Goal: Task Accomplishment & Management: Complete application form

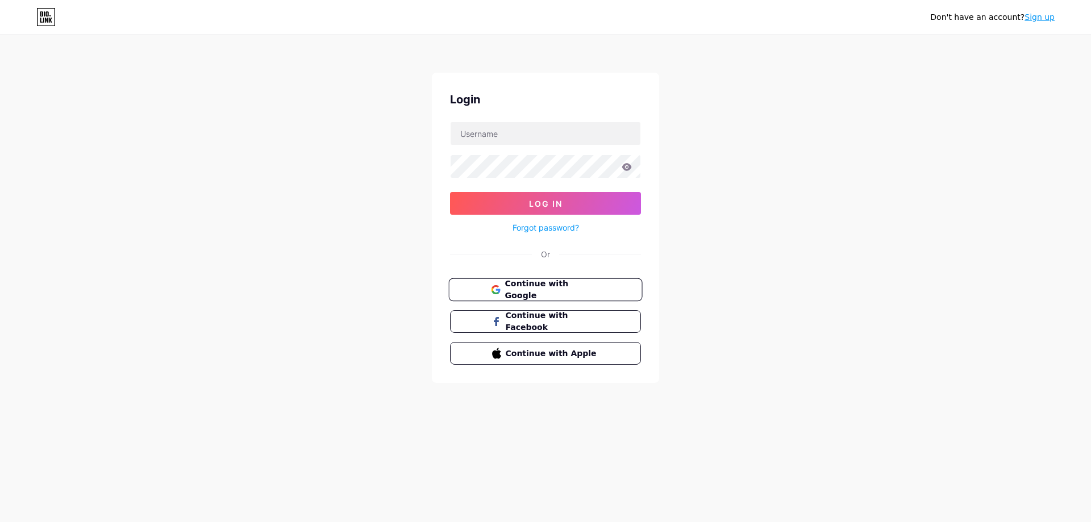
click at [523, 295] on button "Continue with Google" at bounding box center [545, 289] width 194 height 23
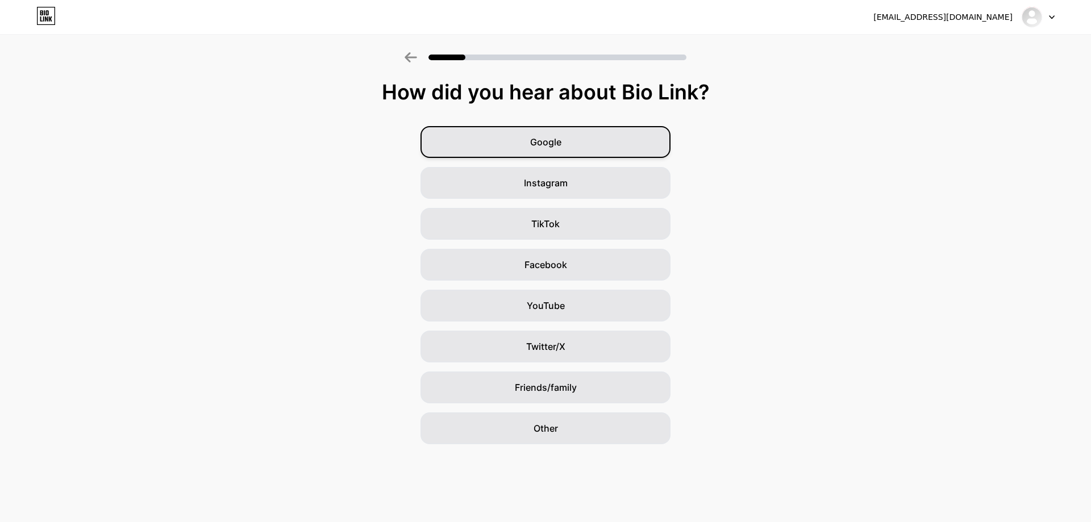
click at [557, 135] on div "Google" at bounding box center [545, 142] width 250 height 32
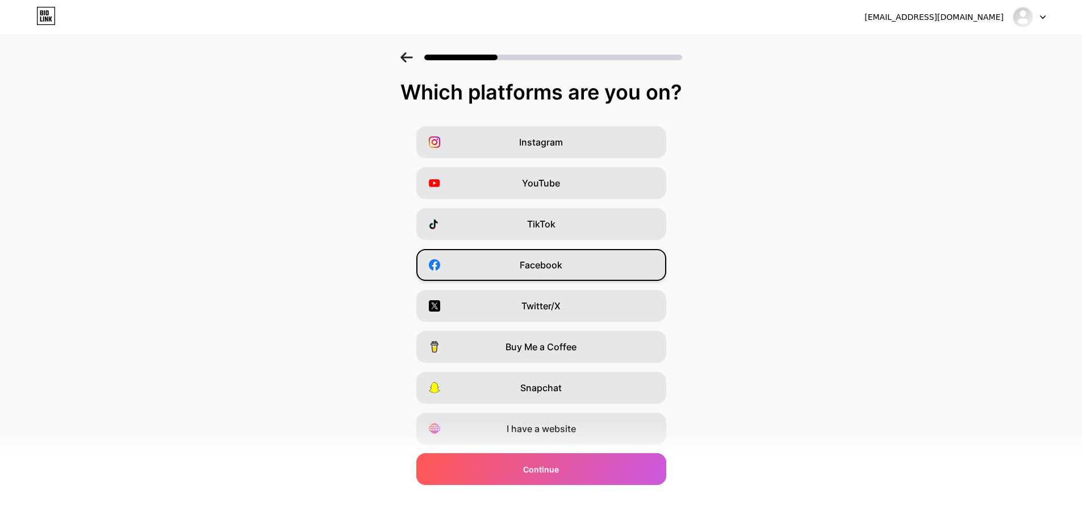
click at [544, 258] on span "Facebook" at bounding box center [541, 265] width 43 height 14
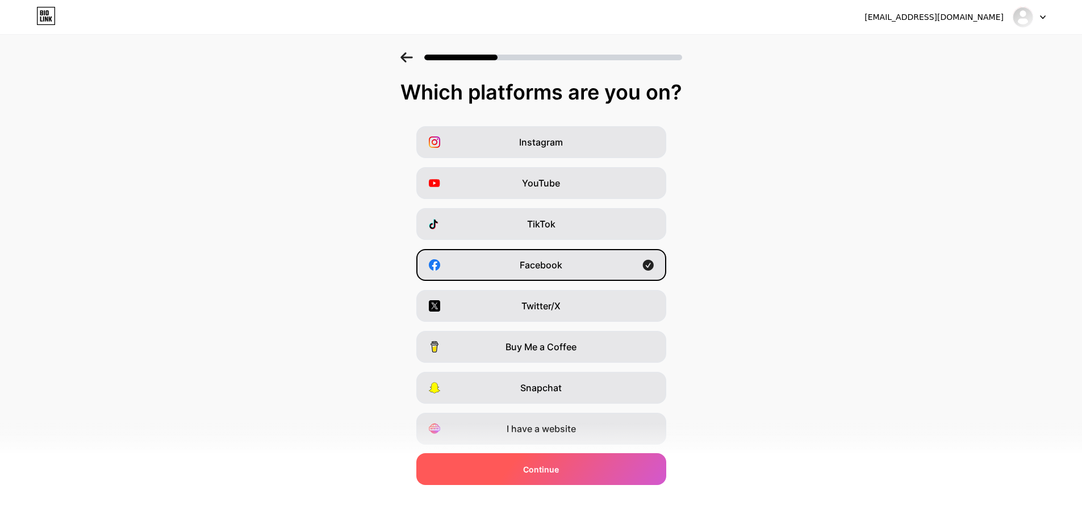
click at [565, 463] on div "Continue" at bounding box center [541, 469] width 250 height 32
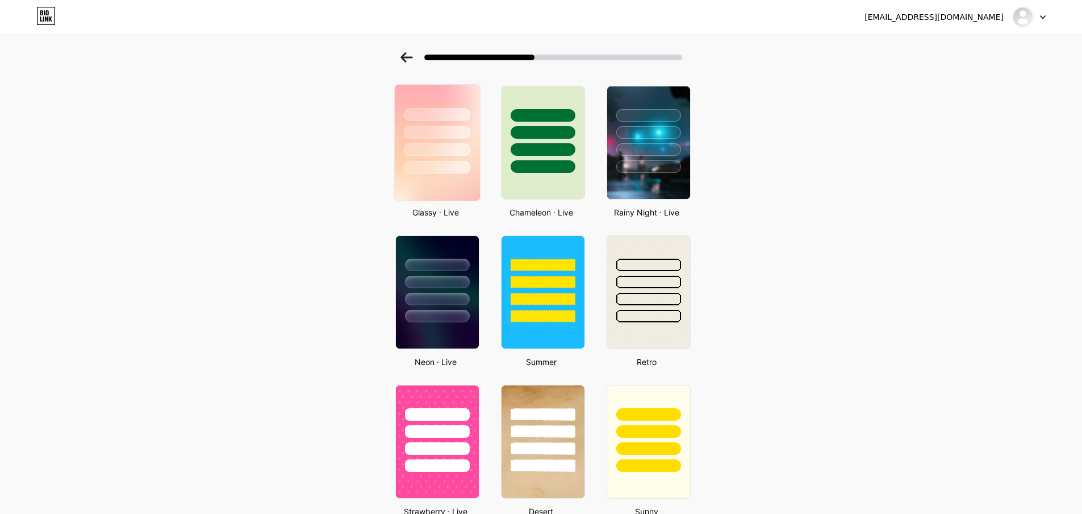
scroll to position [398, 0]
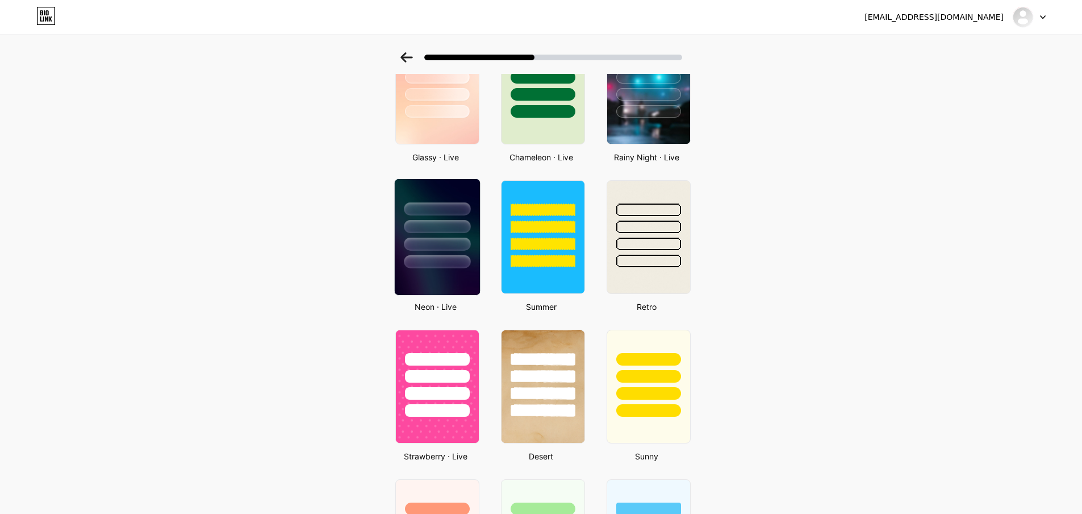
click at [447, 224] on div at bounding box center [437, 226] width 66 height 13
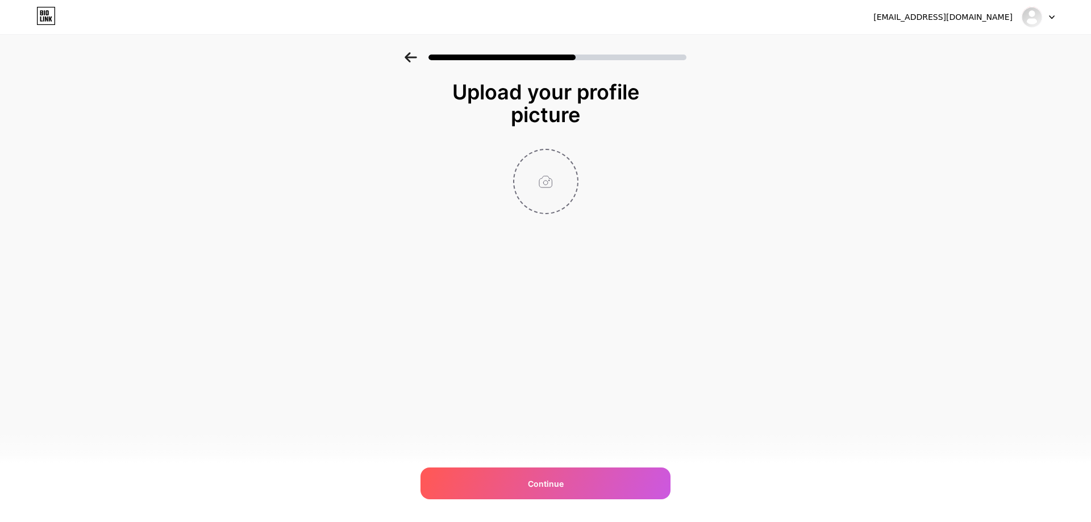
click at [546, 181] on input "file" at bounding box center [545, 181] width 63 height 63
type input "C:\fakepath\525801384_1056871779980667_446247397177742890_n.jpg"
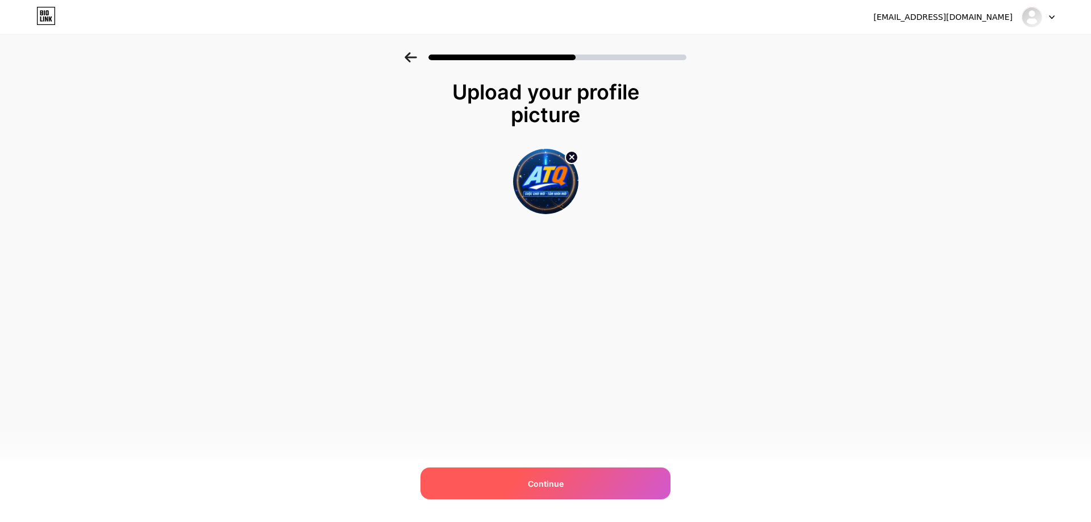
click at [552, 482] on span "Continue" at bounding box center [546, 484] width 36 height 12
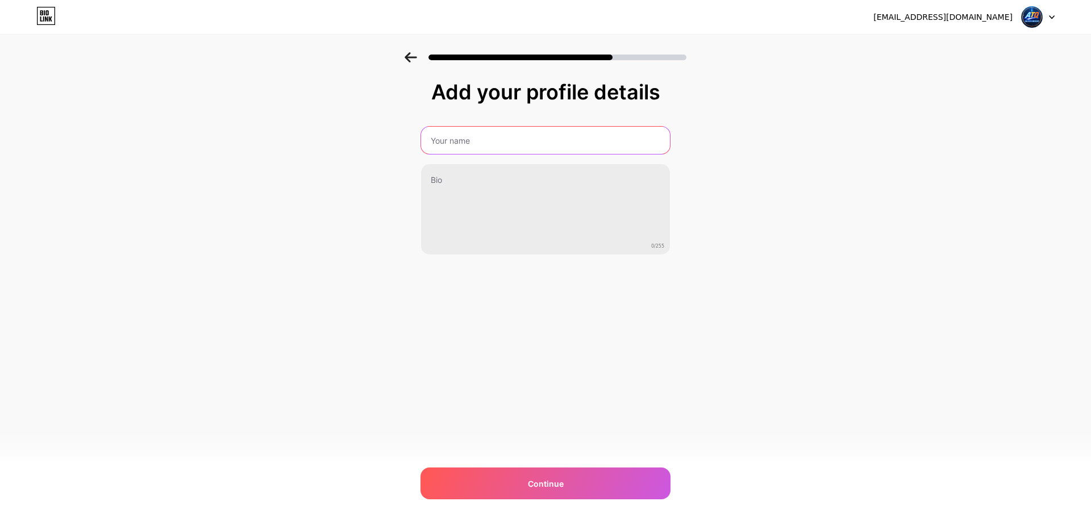
click at [480, 142] on input "text" at bounding box center [545, 140] width 249 height 27
type input "l"
type input "[PERSON_NAME] ATQ"
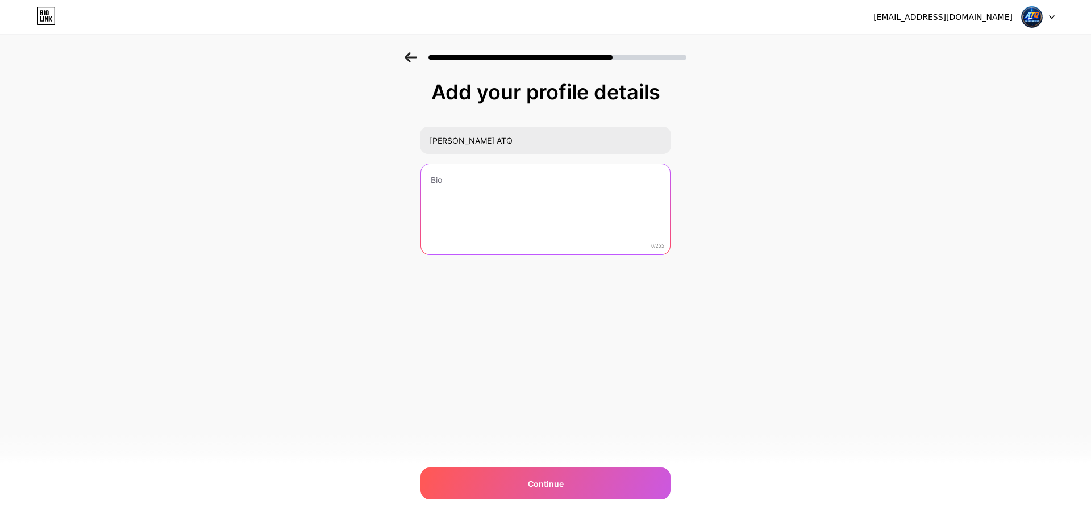
click at [462, 170] on textarea at bounding box center [545, 209] width 249 height 91
click at [461, 179] on textarea at bounding box center [545, 210] width 251 height 93
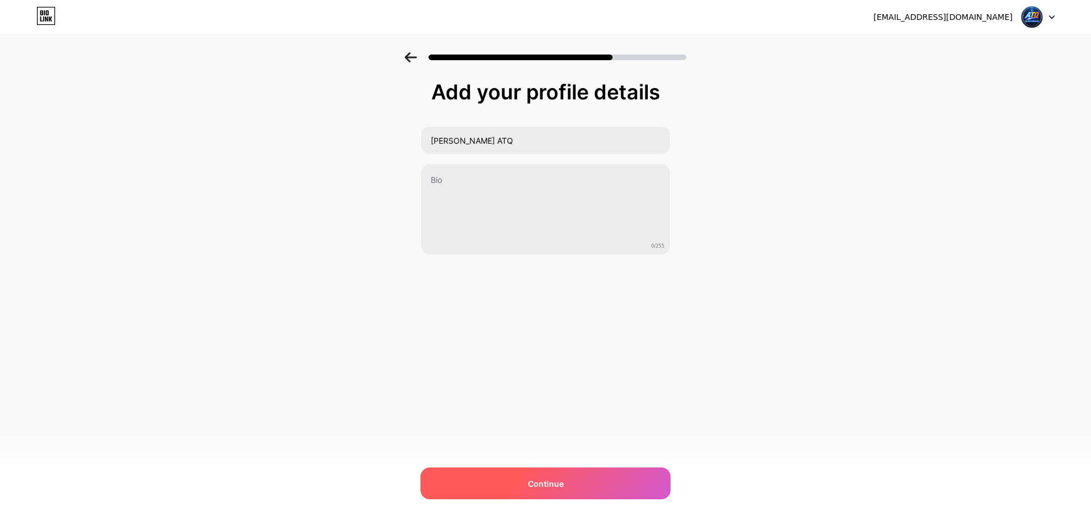
click at [558, 485] on span "Continue" at bounding box center [546, 484] width 36 height 12
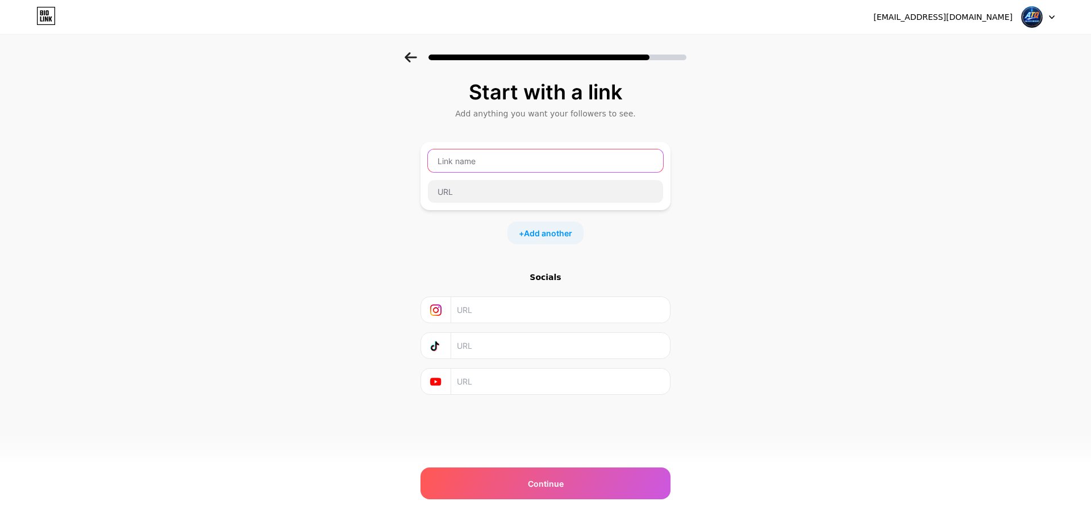
click at [472, 159] on input "text" at bounding box center [545, 160] width 235 height 23
type input "LIENMINHATQ"
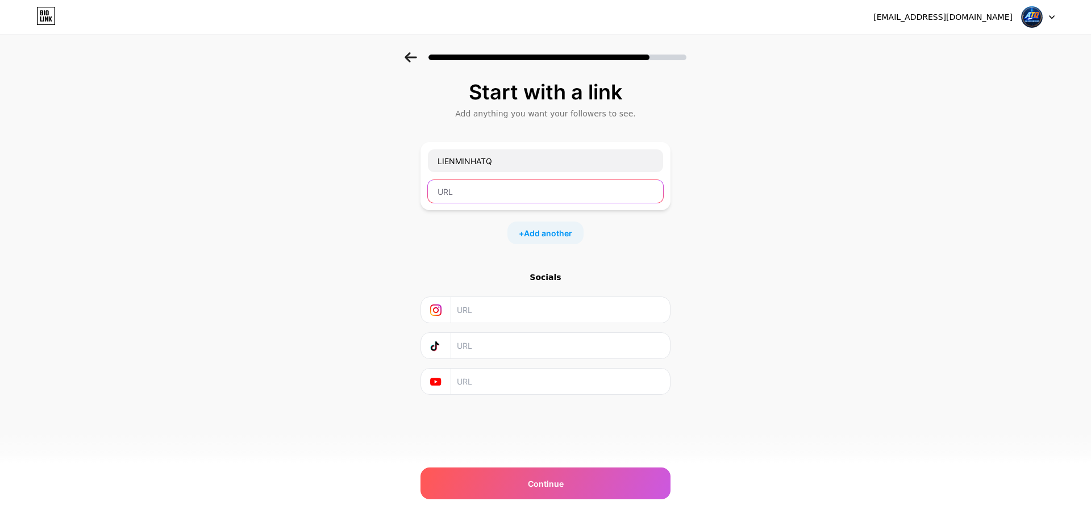
click at [502, 193] on input "text" at bounding box center [545, 191] width 235 height 23
click at [747, 284] on div "Start with a link Add anything you want your followers to see. LIENMINHATQ + Ad…" at bounding box center [545, 251] width 1091 height 399
click at [493, 197] on input "text" at bounding box center [545, 191] width 235 height 23
paste input "[URL][DOMAIN_NAME]"
type input "[URL][DOMAIN_NAME]"
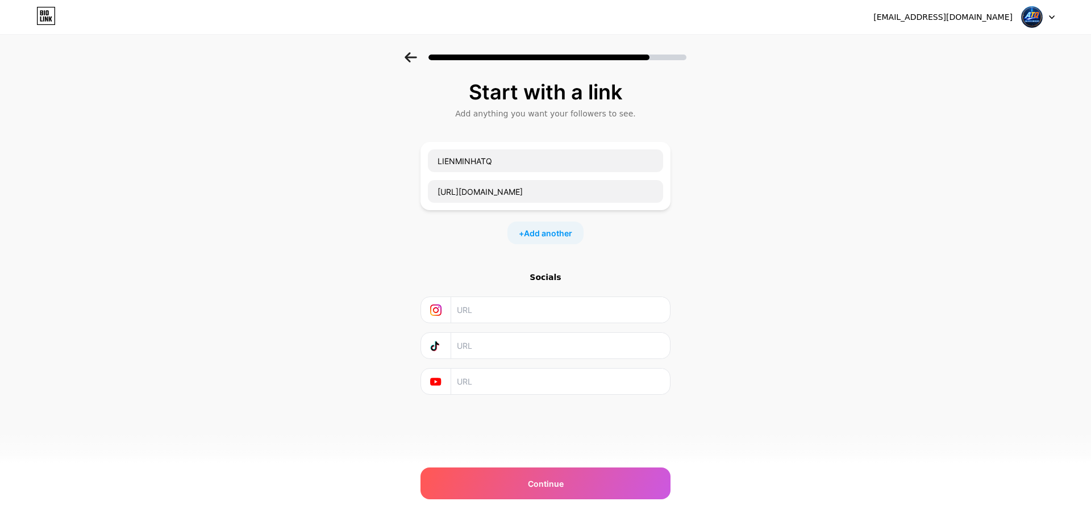
click at [482, 312] on input "text" at bounding box center [560, 310] width 206 height 26
click at [485, 349] on input "text" at bounding box center [560, 346] width 206 height 26
paste input "[URL][DOMAIN_NAME]"
type input "[URL][DOMAIN_NAME]"
click at [491, 308] on input "text" at bounding box center [560, 310] width 206 height 26
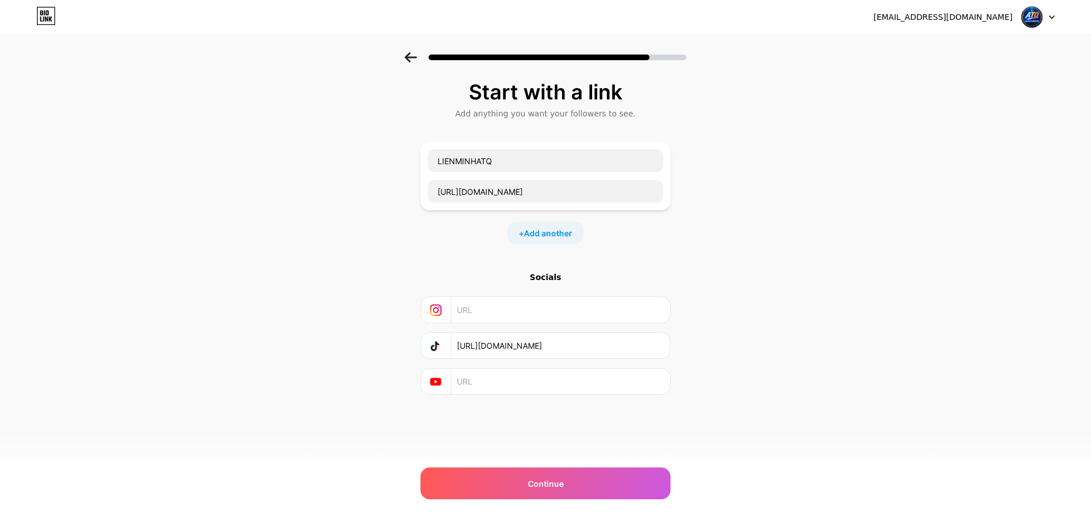
paste input "[URL][DOMAIN_NAME]"
type input "[URL][DOMAIN_NAME]"
click at [493, 381] on input "text" at bounding box center [560, 382] width 206 height 26
paste input "[URL][DOMAIN_NAME]"
type input "[URL][DOMAIN_NAME]"
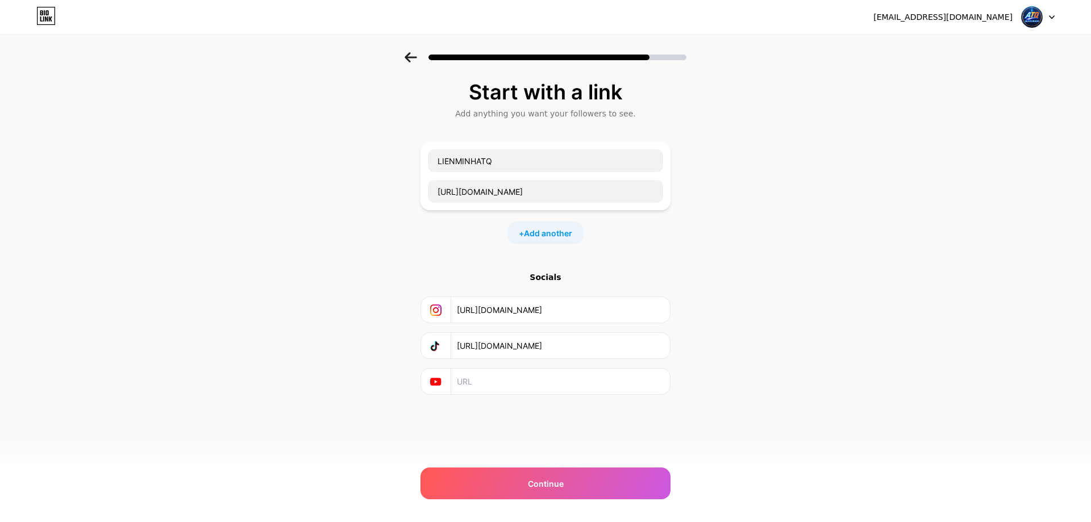
click at [500, 340] on input "[URL][DOMAIN_NAME]" at bounding box center [560, 346] width 206 height 26
click at [500, 341] on input "[URL][DOMAIN_NAME]" at bounding box center [560, 346] width 206 height 26
click at [504, 310] on input "[URL][DOMAIN_NAME]" at bounding box center [560, 310] width 206 height 26
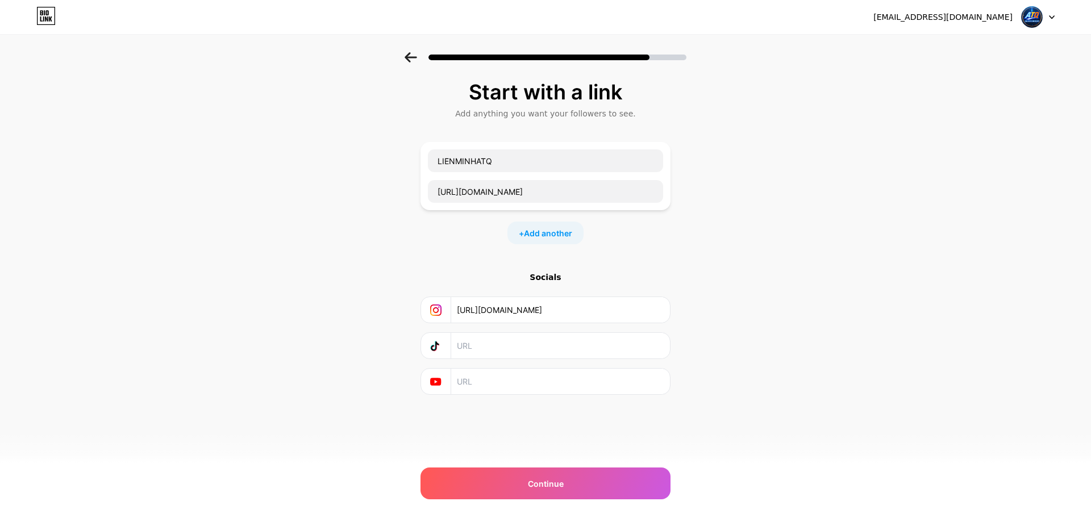
click at [504, 310] on input "[URL][DOMAIN_NAME]" at bounding box center [560, 310] width 206 height 26
click at [615, 308] on input "text" at bounding box center [560, 310] width 206 height 26
paste input "[URL][DOMAIN_NAME]"
type input "[URL][DOMAIN_NAME]"
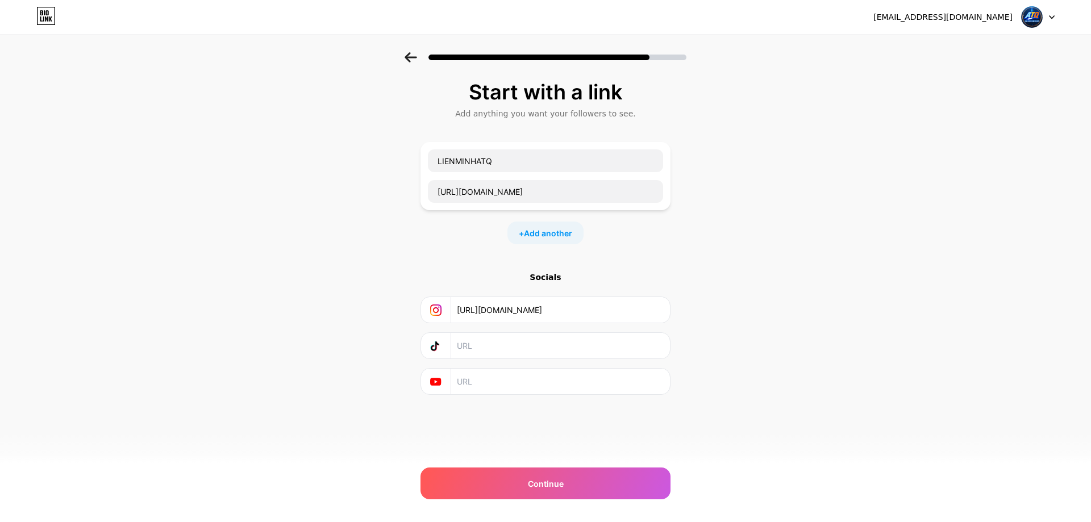
click at [556, 345] on input "text" at bounding box center [560, 346] width 206 height 26
click at [581, 342] on input "text" at bounding box center [560, 346] width 206 height 26
paste input "[URL][DOMAIN_NAME]"
type input "[URL][DOMAIN_NAME]"
click at [543, 393] on input "text" at bounding box center [560, 382] width 206 height 26
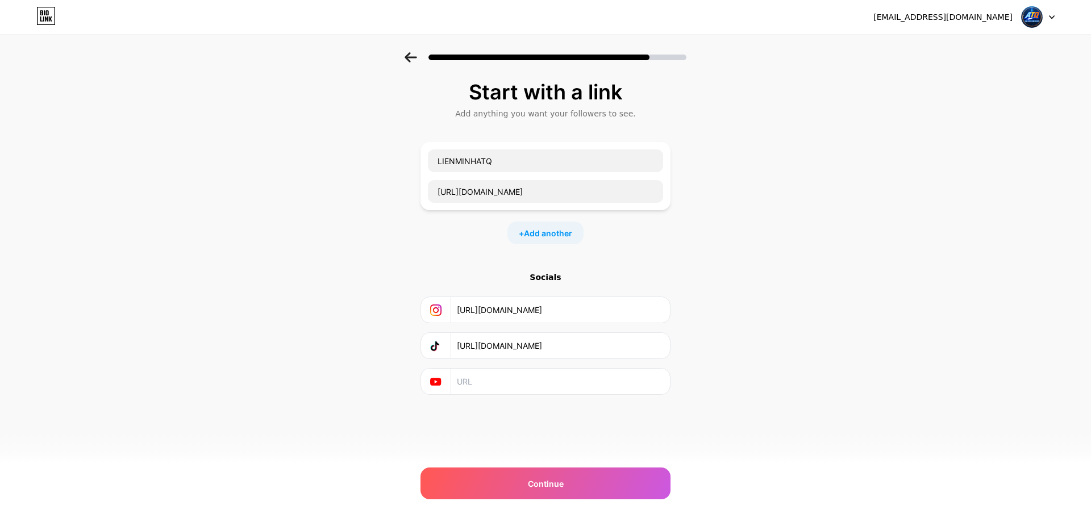
click at [590, 382] on input "text" at bounding box center [560, 382] width 206 height 26
paste input "[URL][DOMAIN_NAME]"
type input "[URL][DOMAIN_NAME]"
click at [535, 233] on span "Add another" at bounding box center [548, 233] width 48 height 12
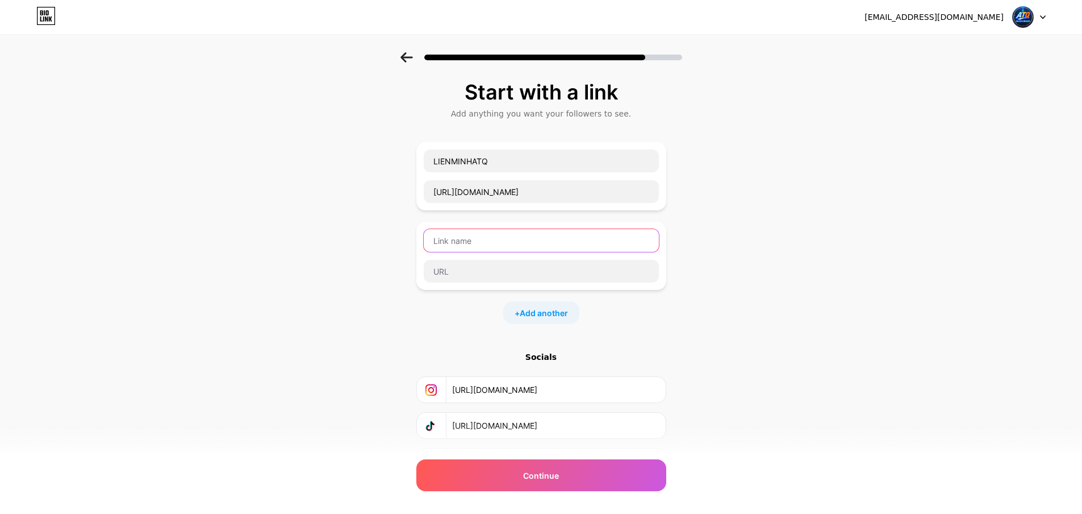
click at [513, 238] on input "text" at bounding box center [541, 240] width 235 height 23
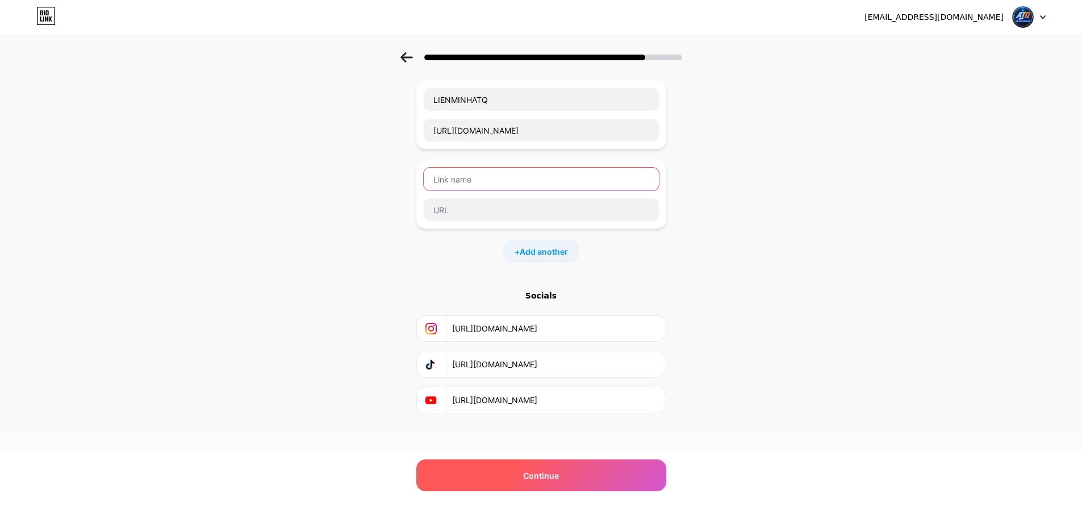
scroll to position [63, 0]
click at [550, 469] on span "Continue" at bounding box center [541, 475] width 36 height 12
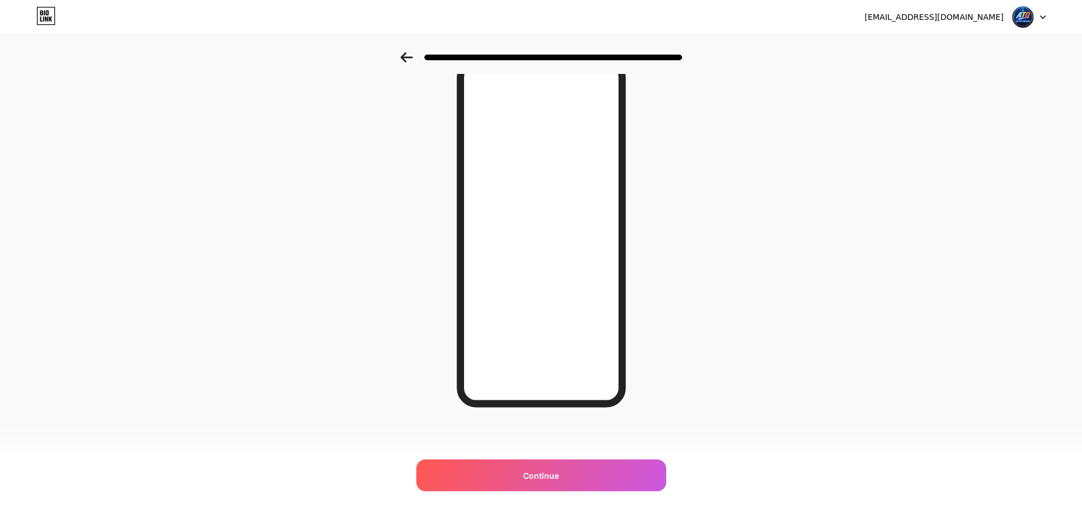
scroll to position [57, 0]
click at [545, 480] on span "Continue" at bounding box center [541, 475] width 36 height 12
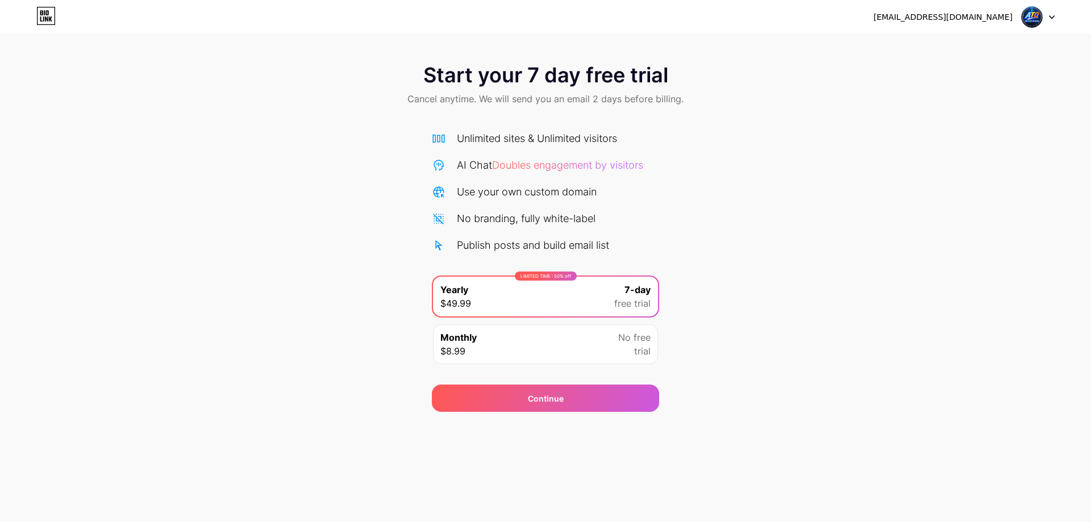
click at [728, 282] on div "Start your 7 day free trial Cancel anytime. We will send you an email 2 days be…" at bounding box center [545, 232] width 1091 height 360
click at [635, 186] on div "Use your own custom domain" at bounding box center [545, 191] width 227 height 15
